Goal: Task Accomplishment & Management: Manage account settings

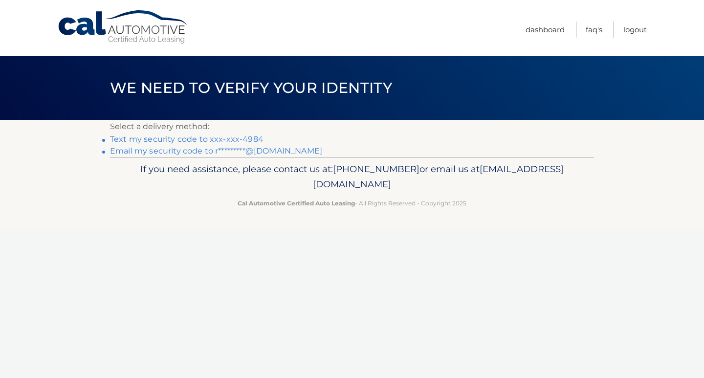
click at [242, 140] on link "Text my security code to xxx-xxx-4984" at bounding box center [187, 139] width 154 height 9
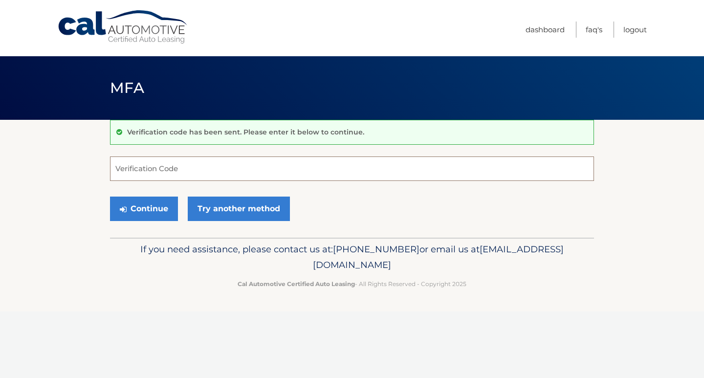
click at [217, 170] on input "Verification Code" at bounding box center [352, 169] width 484 height 24
type input "926801"
click at [156, 212] on button "Continue" at bounding box center [144, 209] width 68 height 24
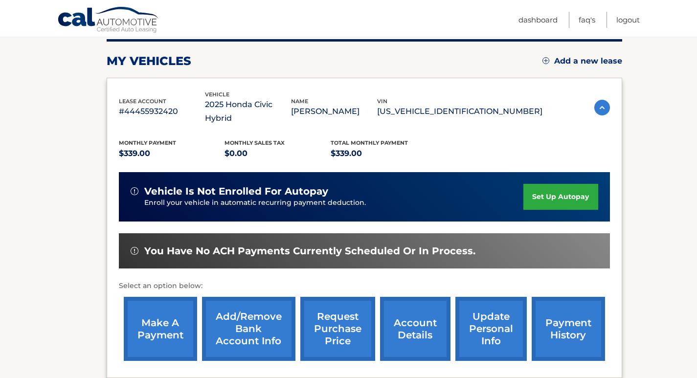
scroll to position [147, 0]
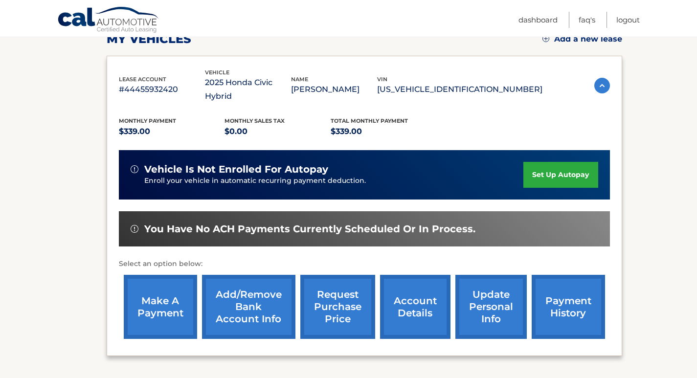
click at [175, 289] on link "make a payment" at bounding box center [160, 307] width 73 height 64
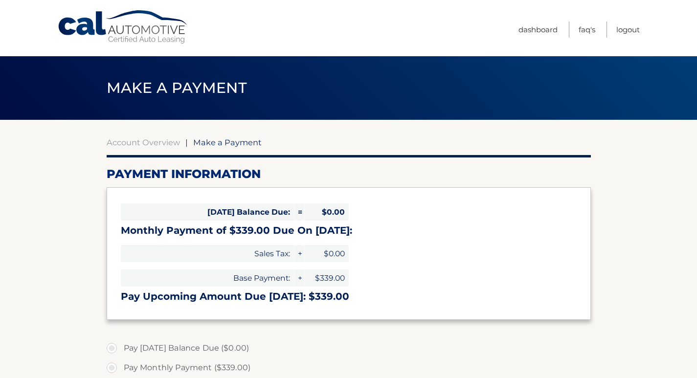
select select "ZDU0YzYwZWMtYzE5My00MzlhLWE0NWItMjcyYTZhMzRiOTAw"
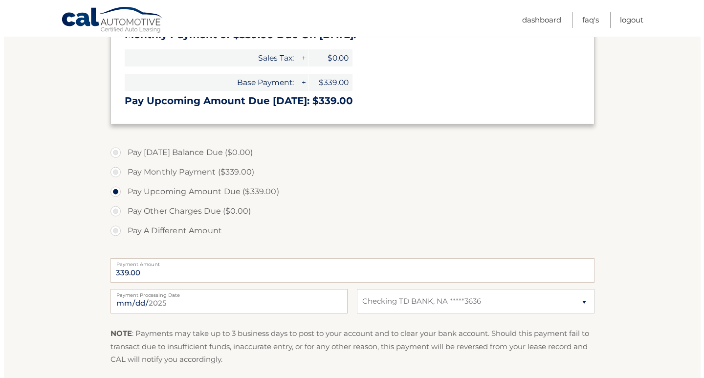
scroll to position [245, 0]
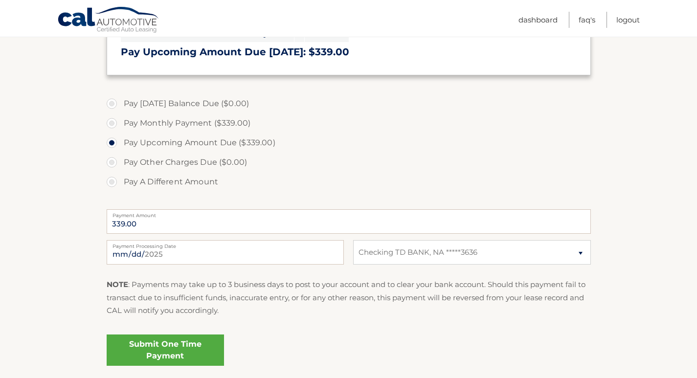
click at [215, 338] on link "Submit One Time Payment" at bounding box center [165, 350] width 117 height 31
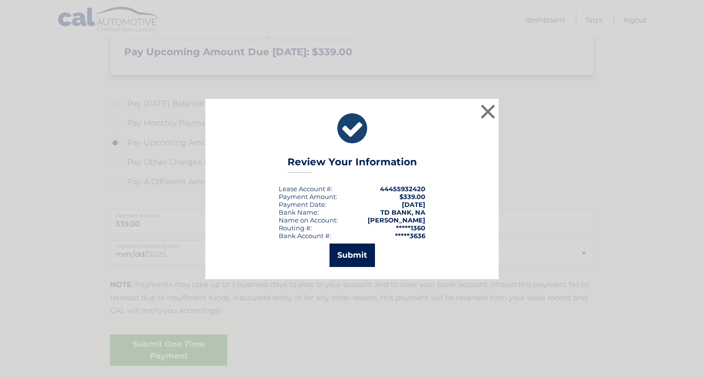
click at [368, 262] on button "Submit" at bounding box center [352, 255] width 45 height 23
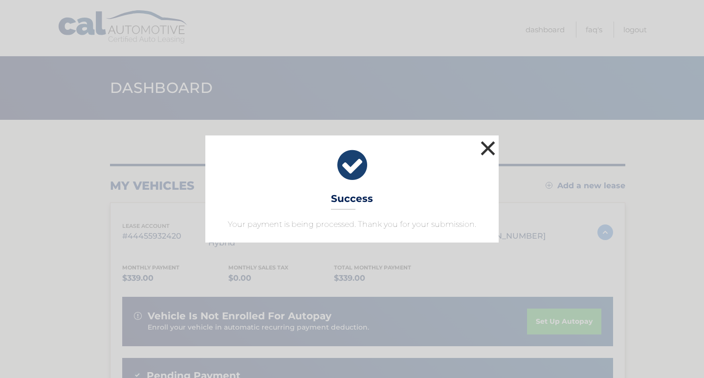
click at [493, 149] on button "×" at bounding box center [488, 148] width 20 height 20
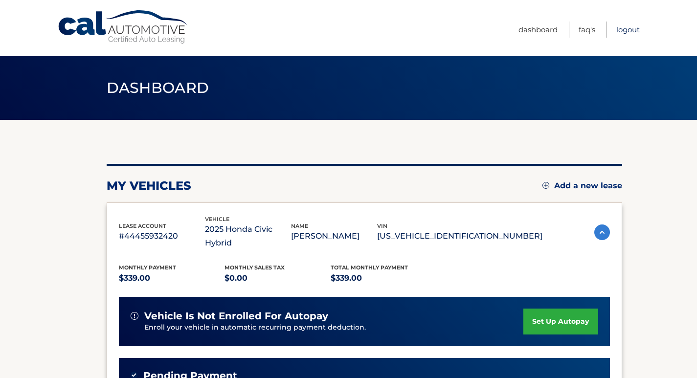
click at [625, 33] on link "Logout" at bounding box center [627, 30] width 23 height 16
